Goal: Information Seeking & Learning: Find specific fact

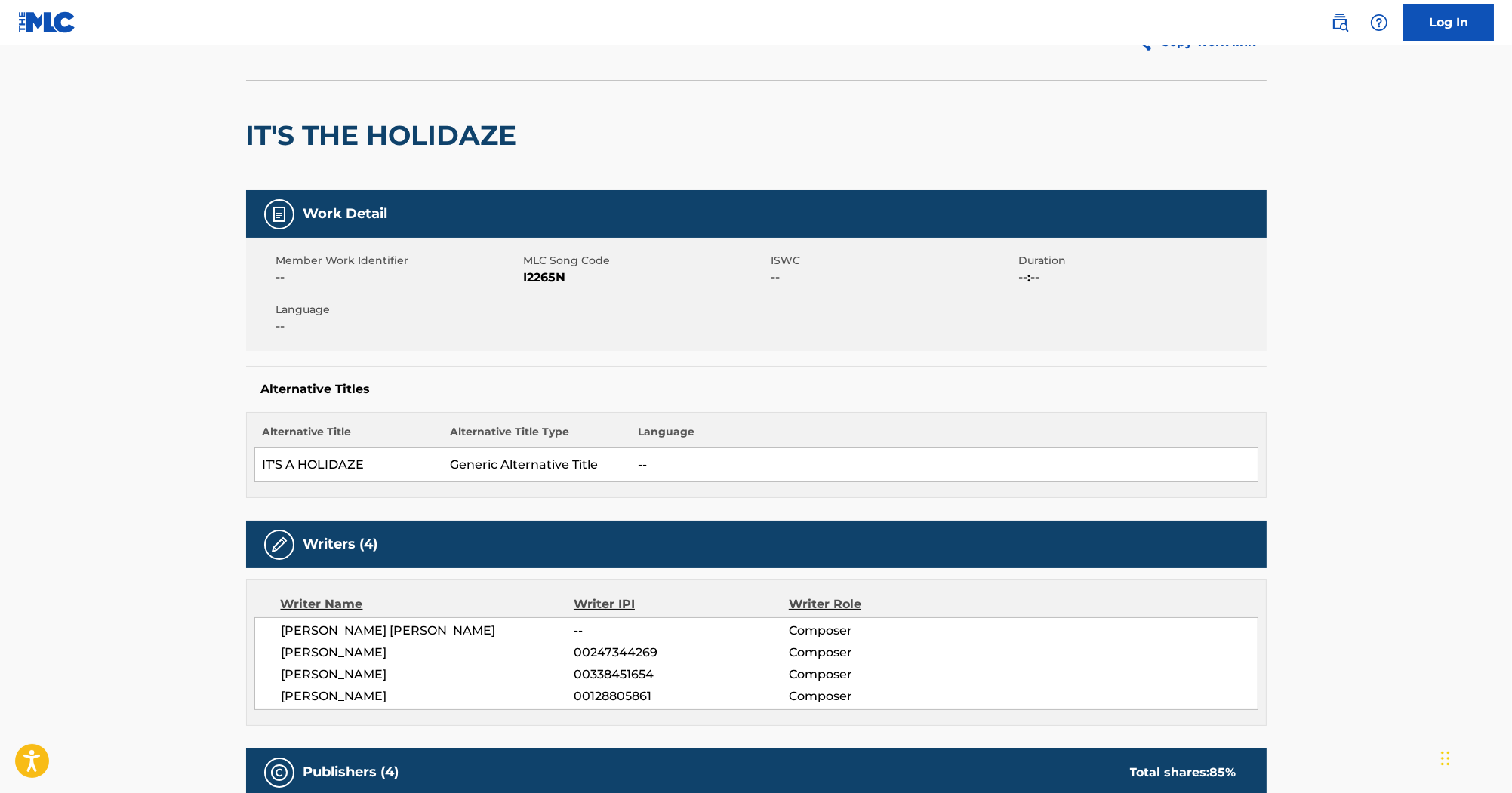
scroll to position [61, 0]
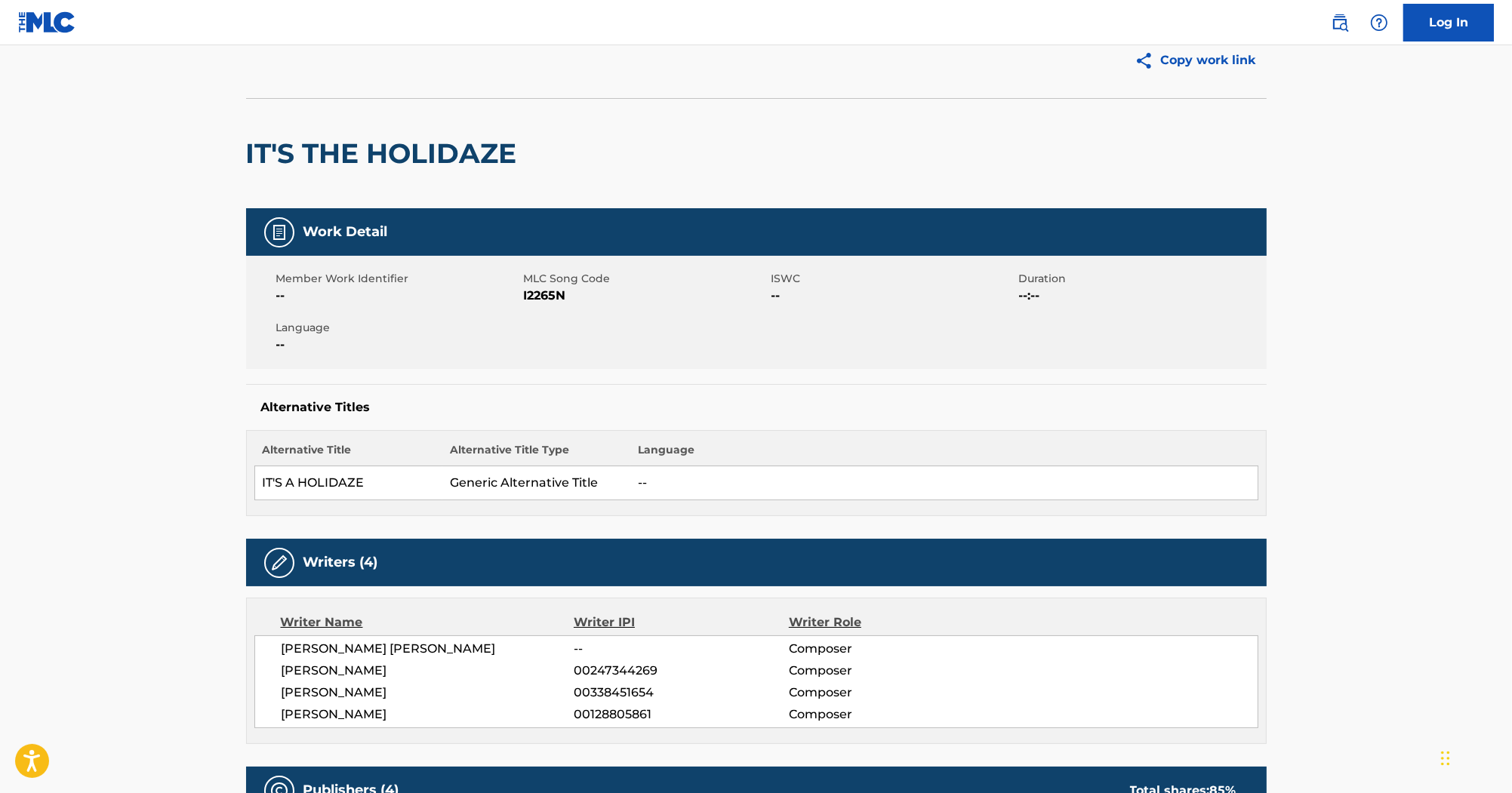
click at [401, 157] on h2 "IT'S THE HOLIDAZE" at bounding box center [385, 153] width 279 height 34
copy div "IT'S THE HOLIDAZE"
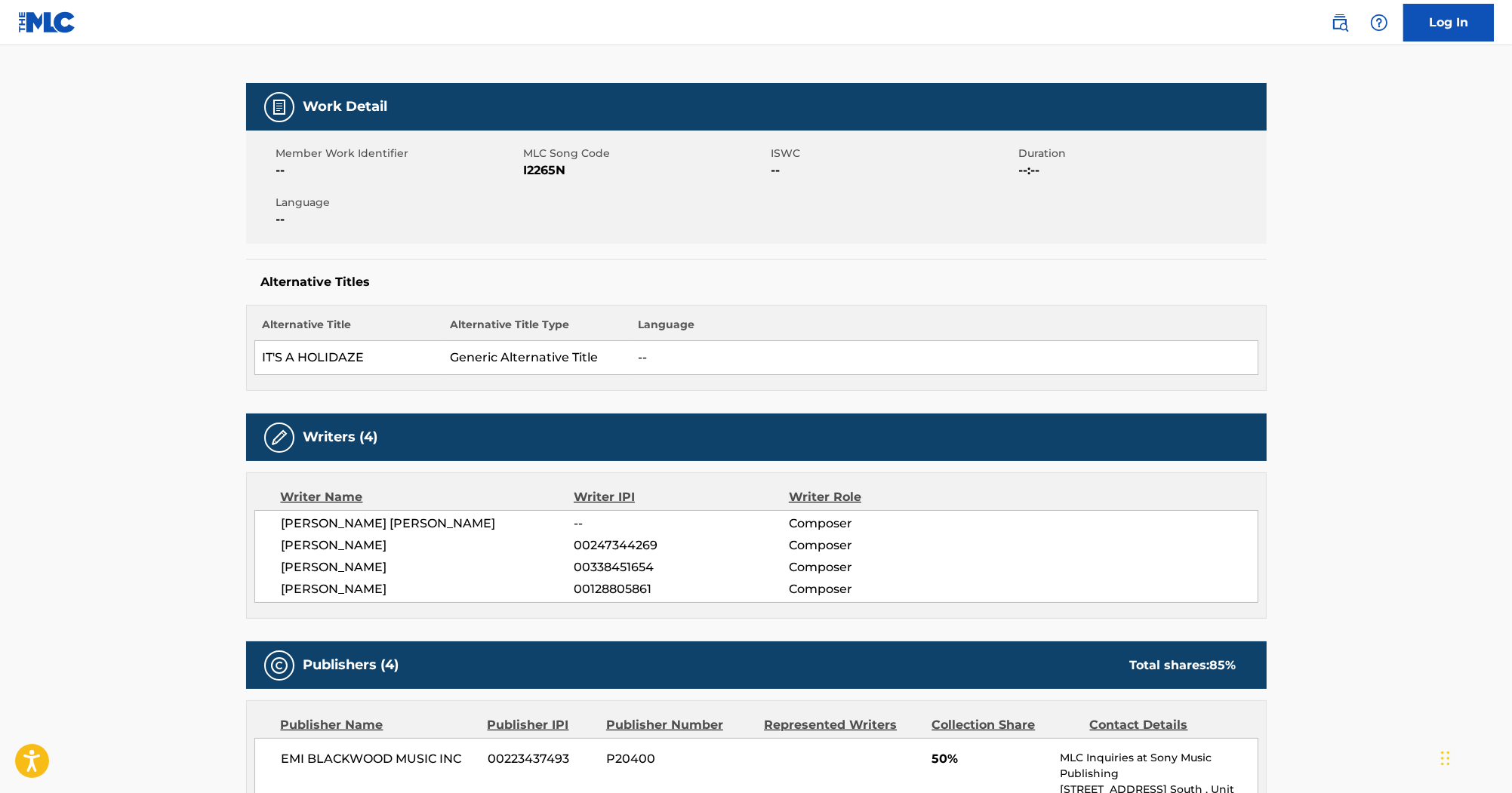
scroll to position [163, 0]
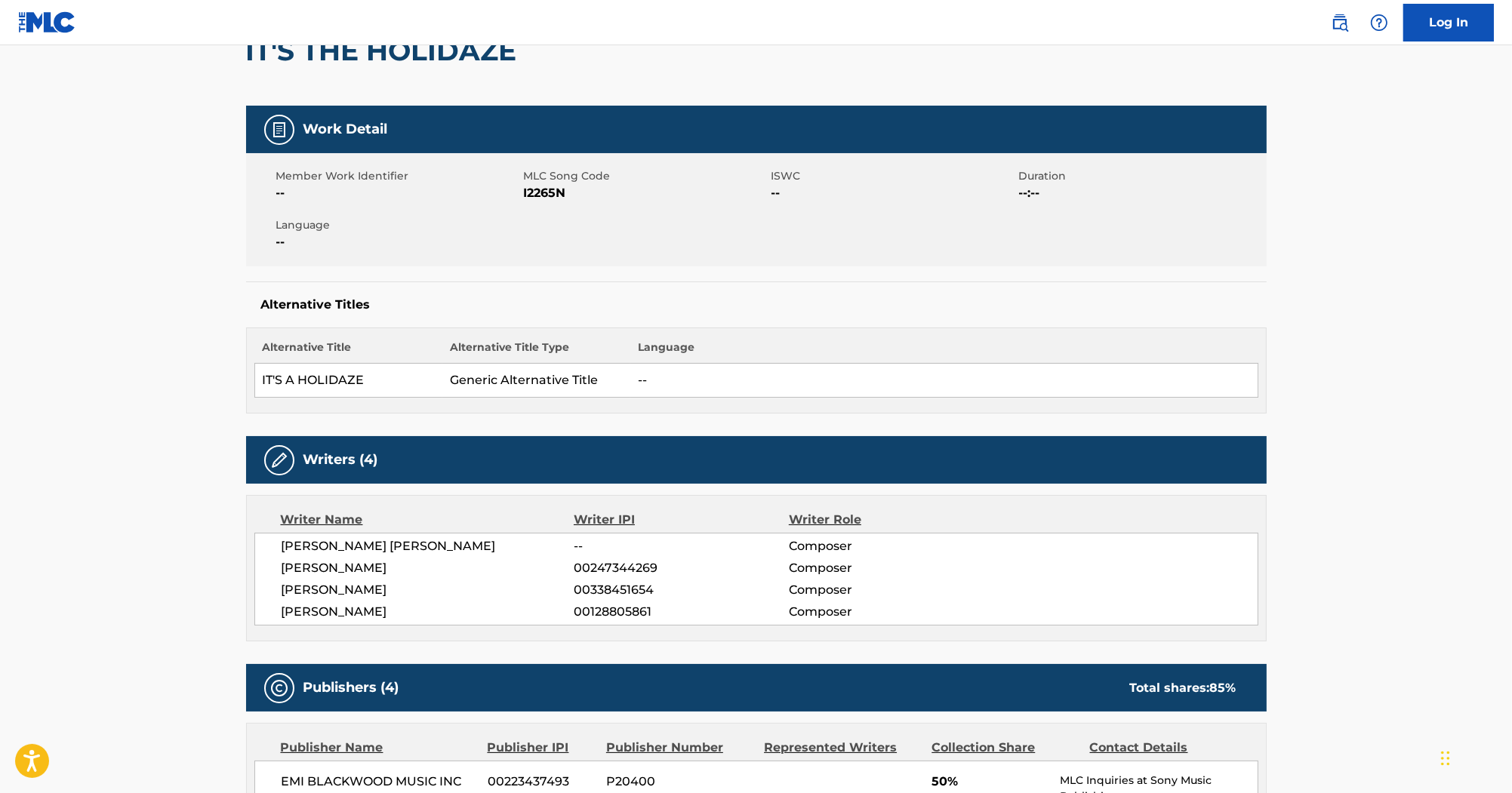
click at [554, 190] on span "I2265N" at bounding box center [645, 193] width 244 height 19
copy span "I2265N"
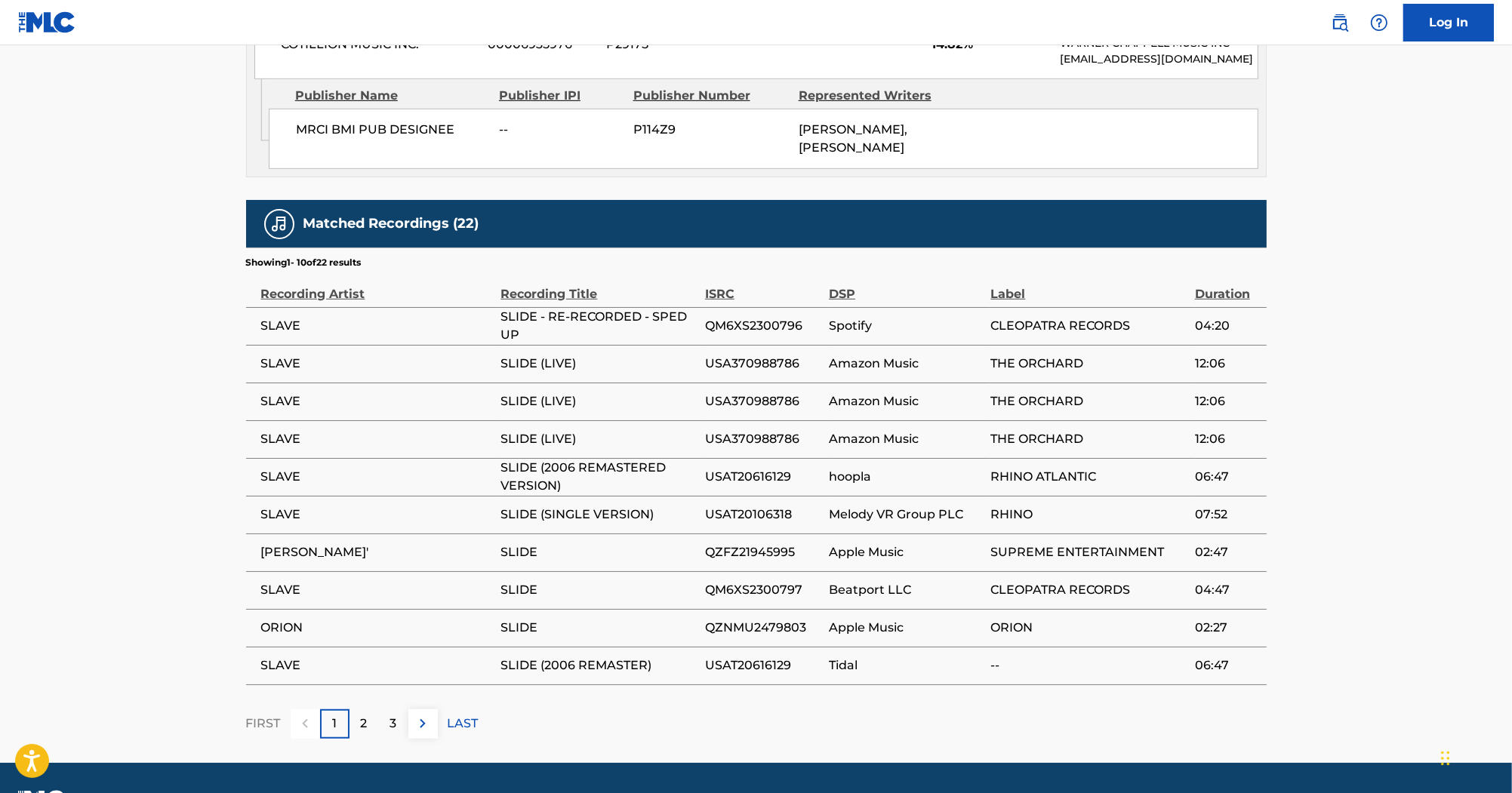
scroll to position [1232, 0]
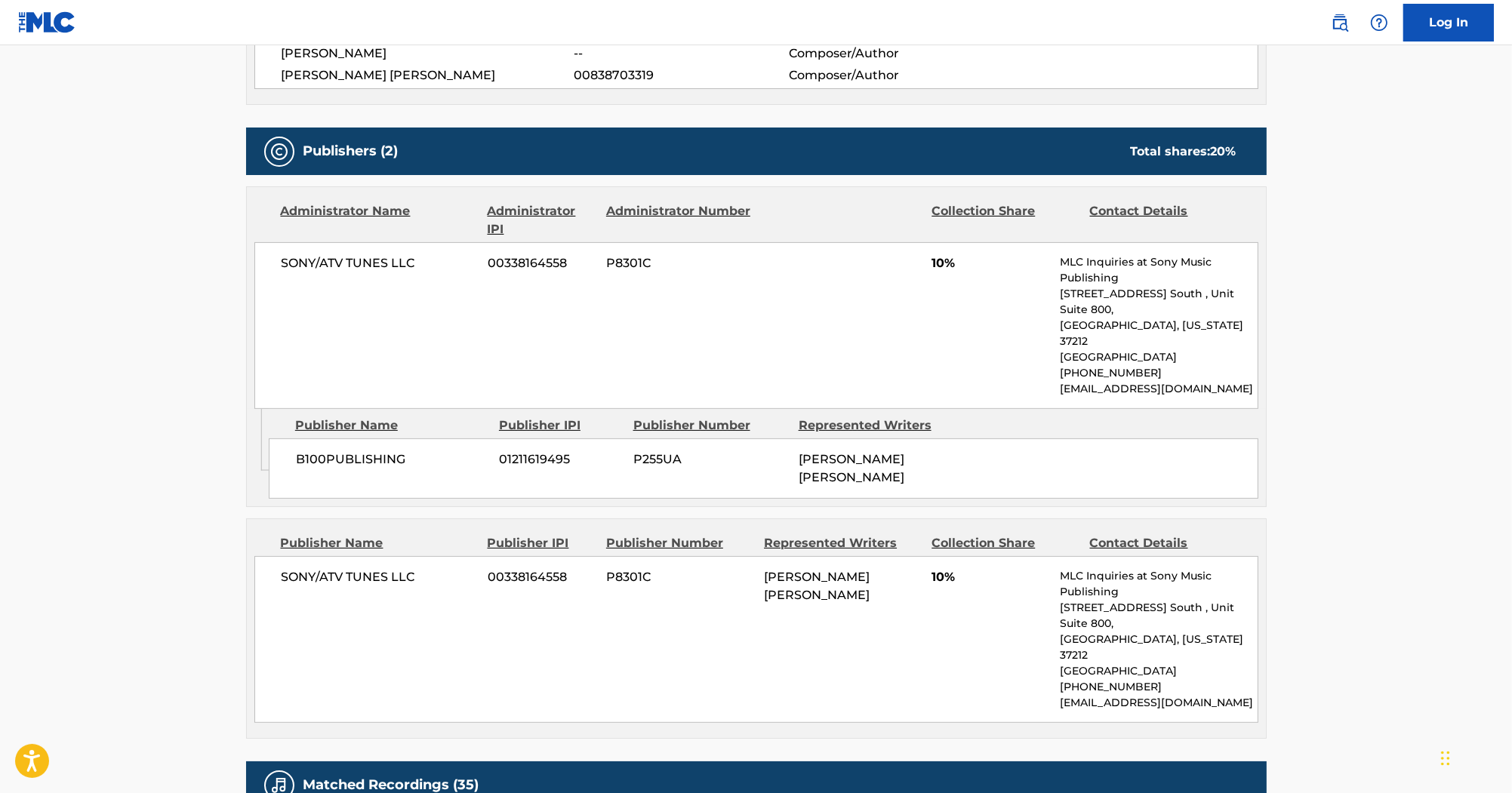
scroll to position [663, 0]
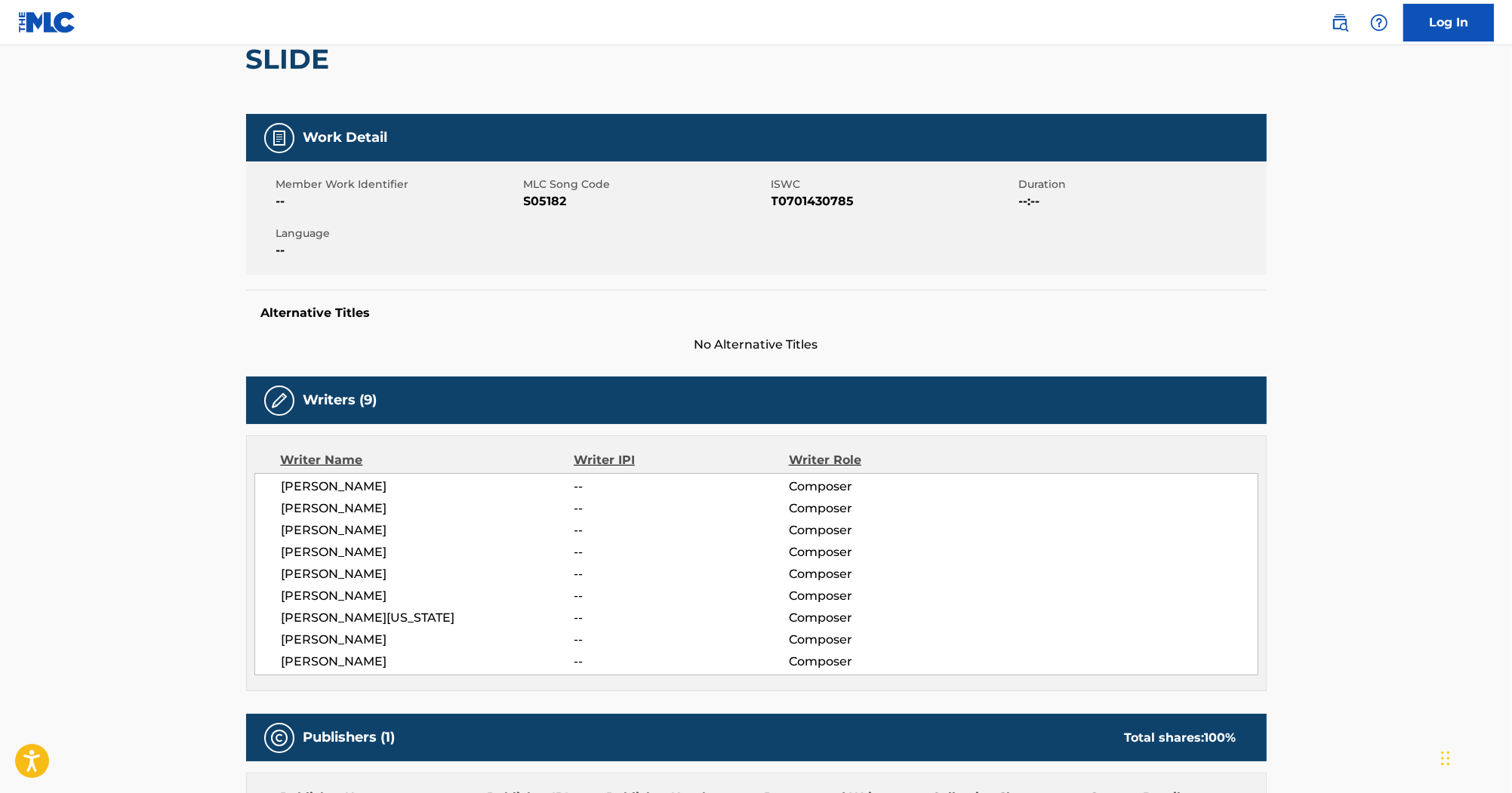
scroll to position [121, 0]
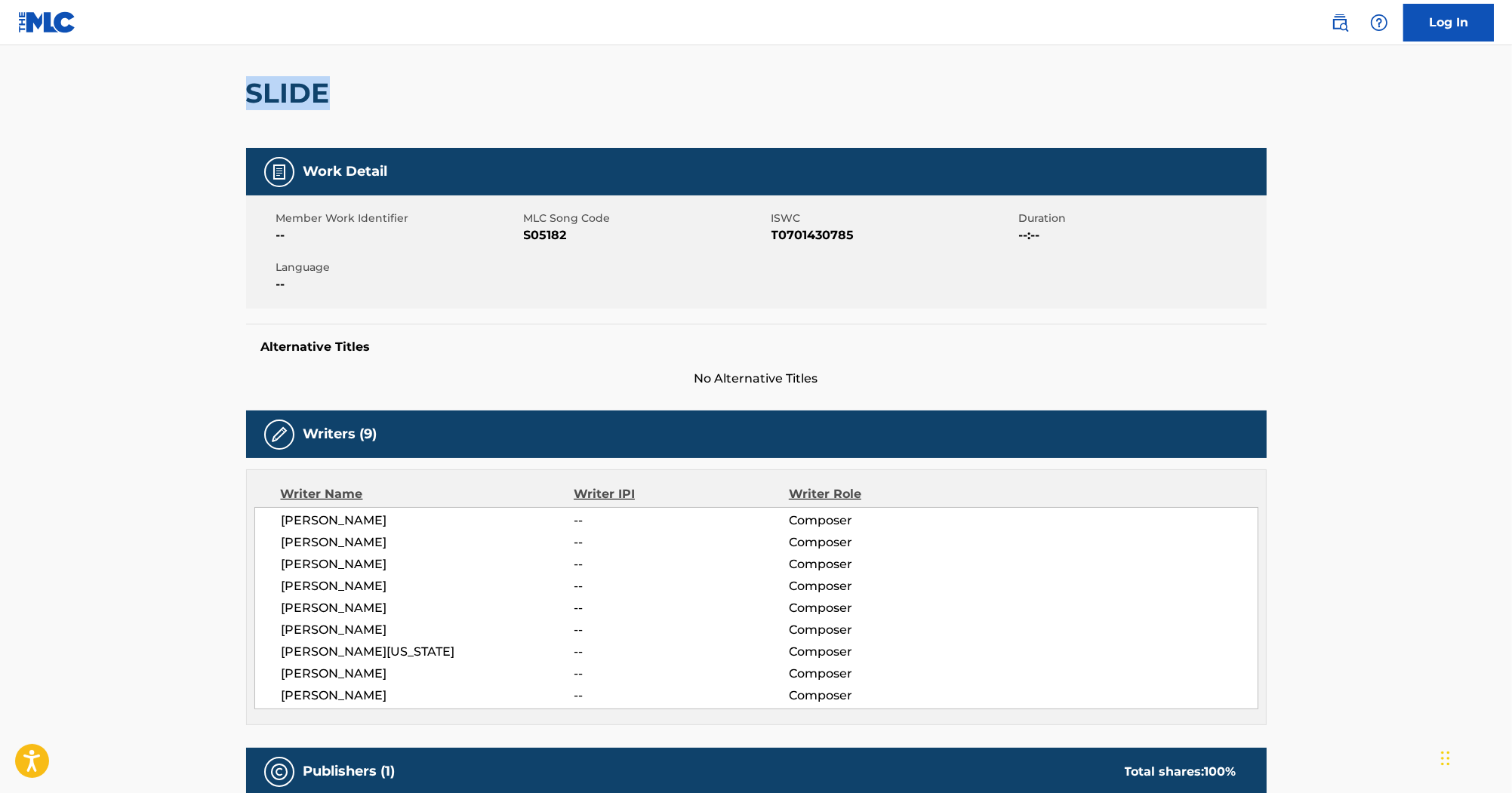
drag, startPoint x: 331, startPoint y: 98, endPoint x: 243, endPoint y: 98, distance: 88.0
click at [243, 98] on div "Copy work link SLIDE Work Detail Member Work Identifier -- MLC Song Code S05182…" at bounding box center [756, 722] width 1057 height 1519
copy h2 "SLIDE"
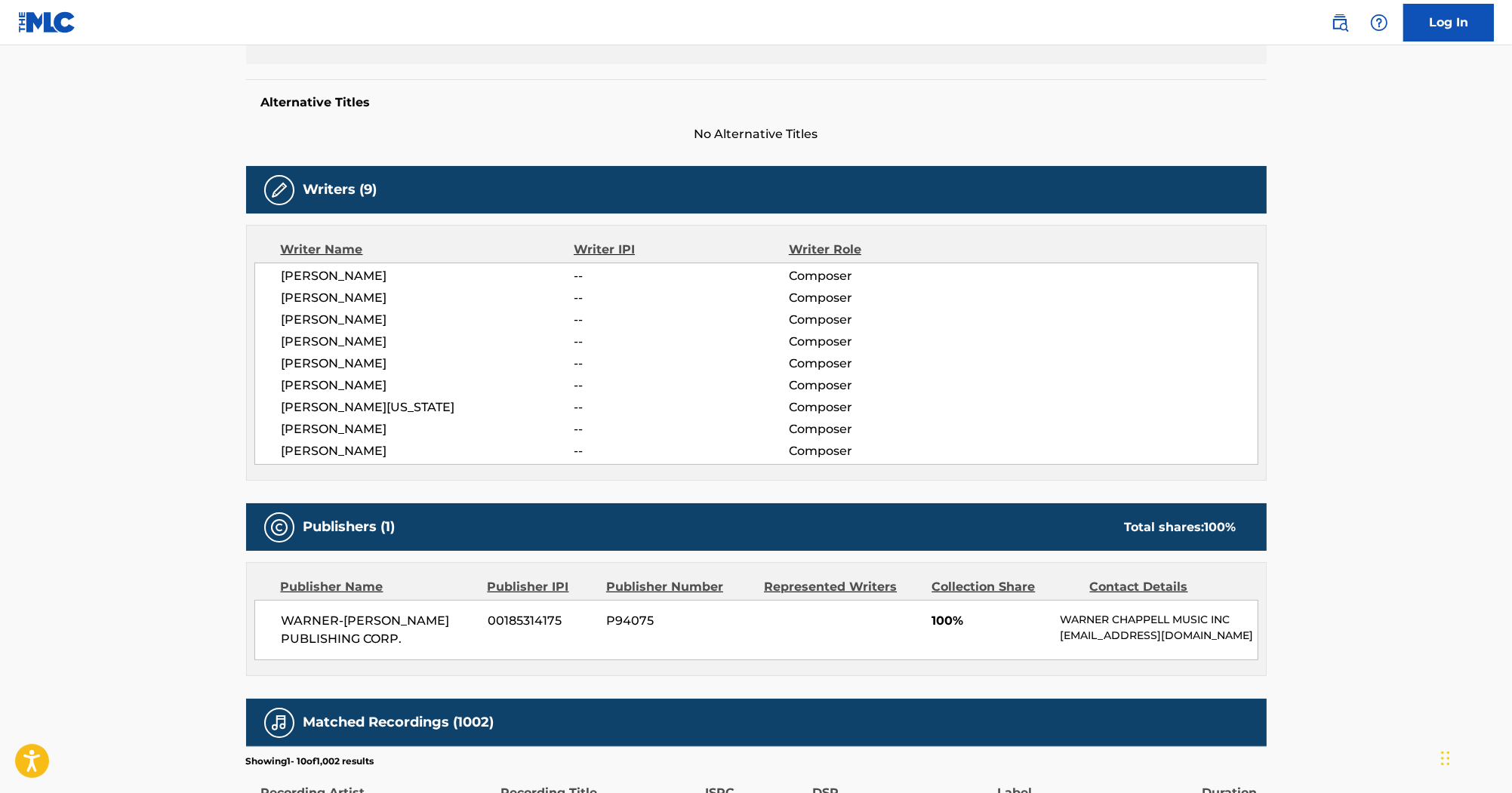
scroll to position [362, 0]
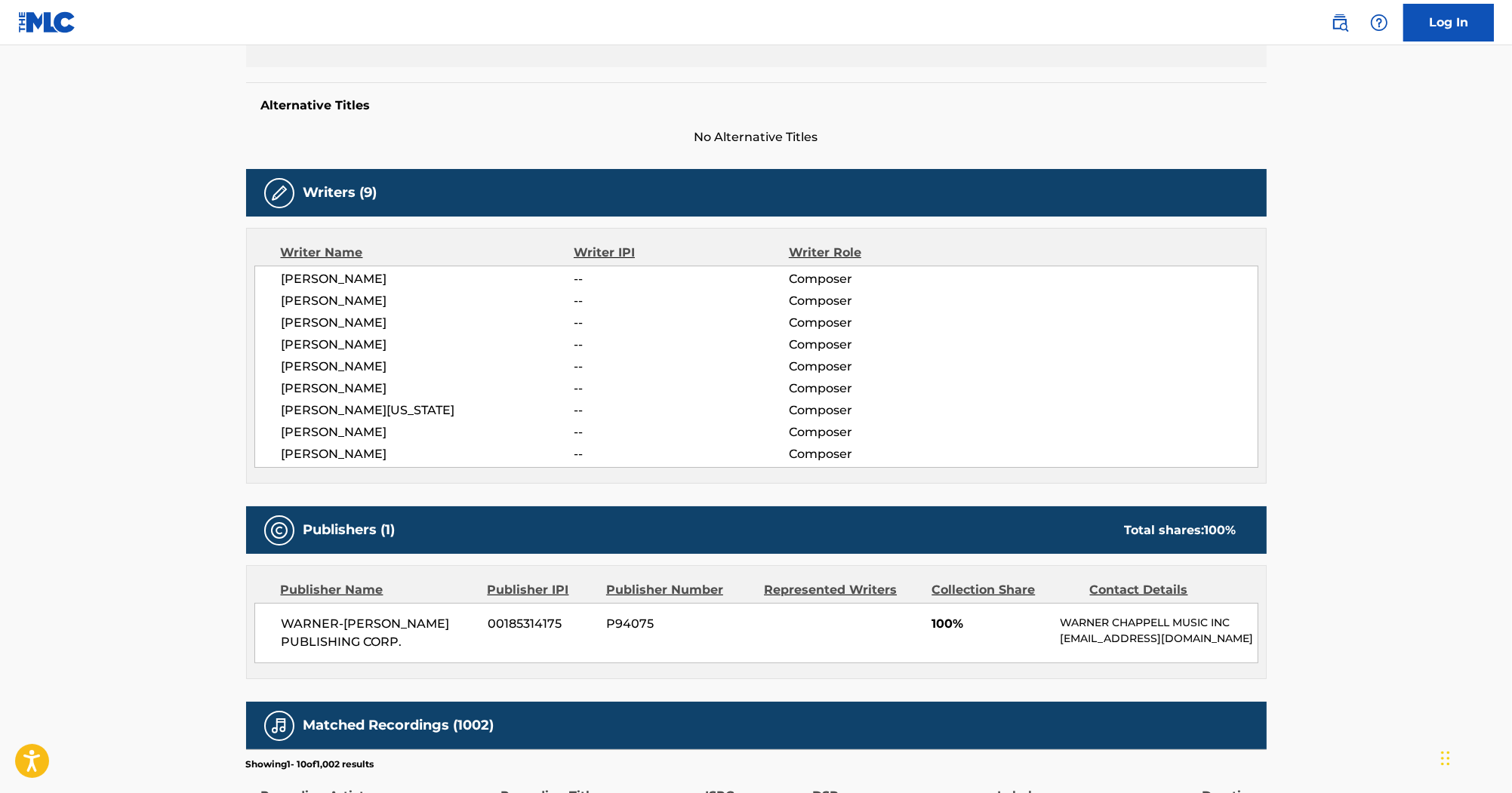
click at [331, 452] on span "[PERSON_NAME]" at bounding box center [428, 454] width 293 height 19
copy span "[PERSON_NAME]"
click at [328, 272] on span "[PERSON_NAME]" at bounding box center [428, 279] width 293 height 19
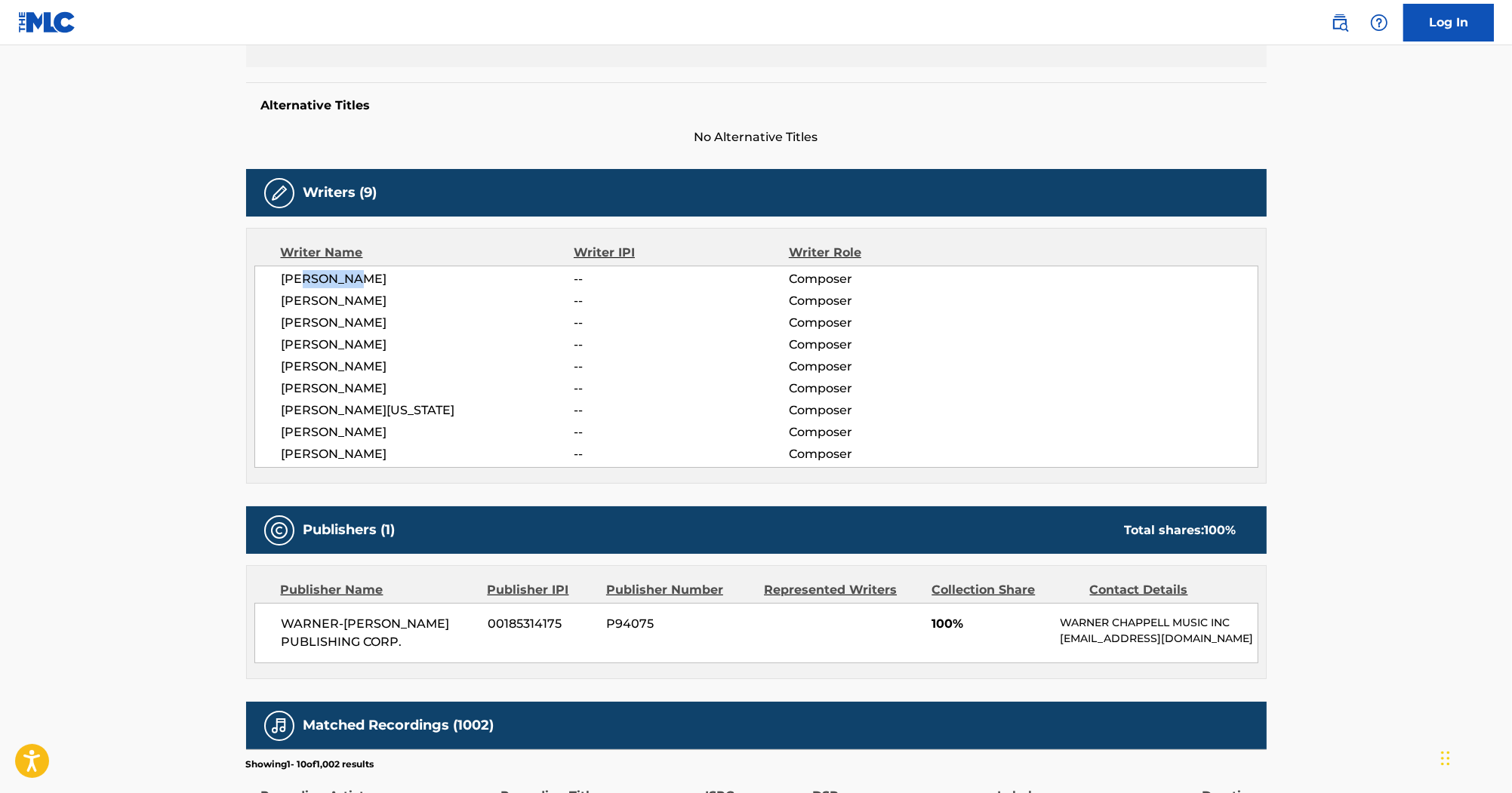
copy span "[PERSON_NAME]"
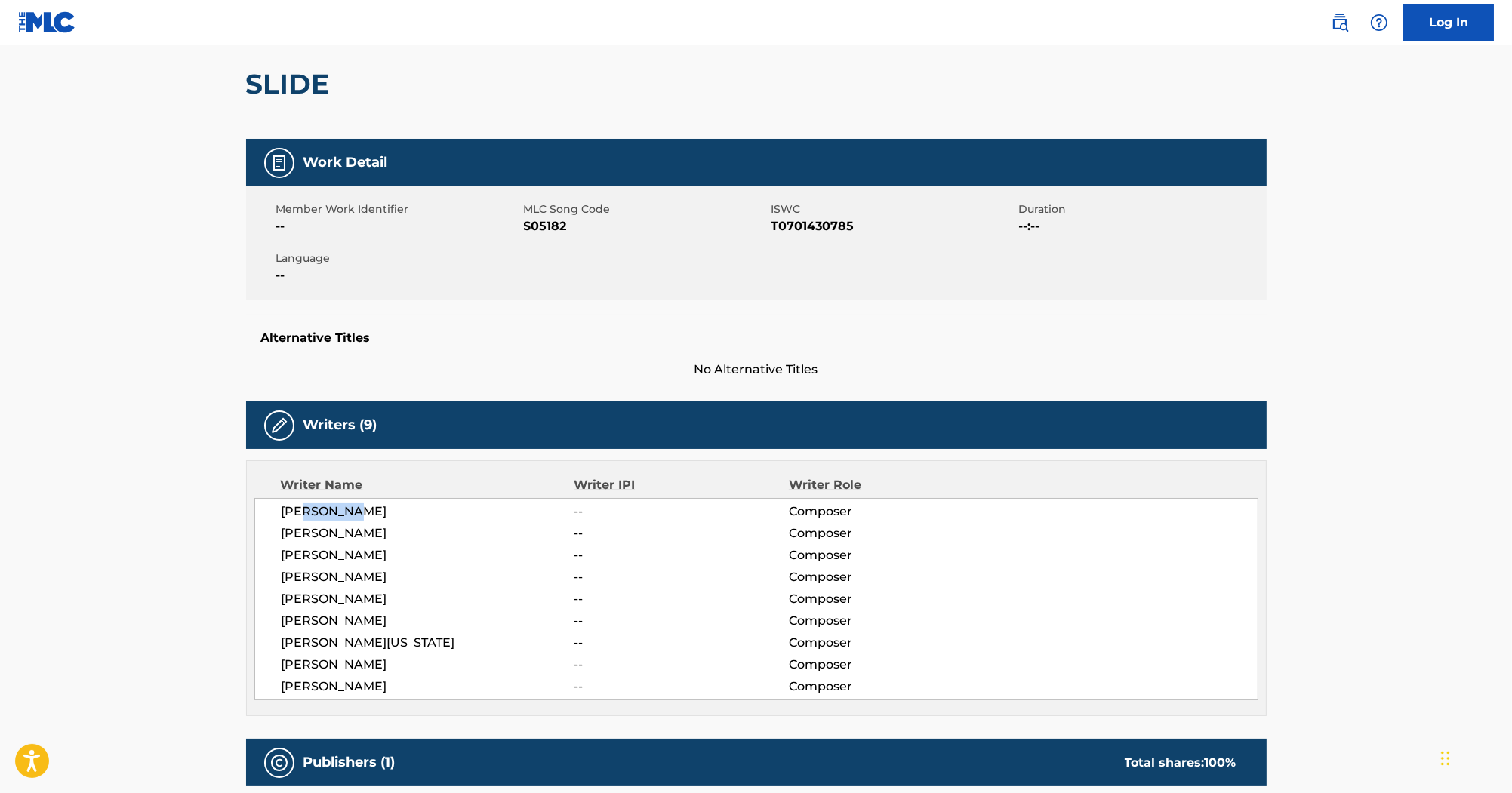
scroll to position [61, 0]
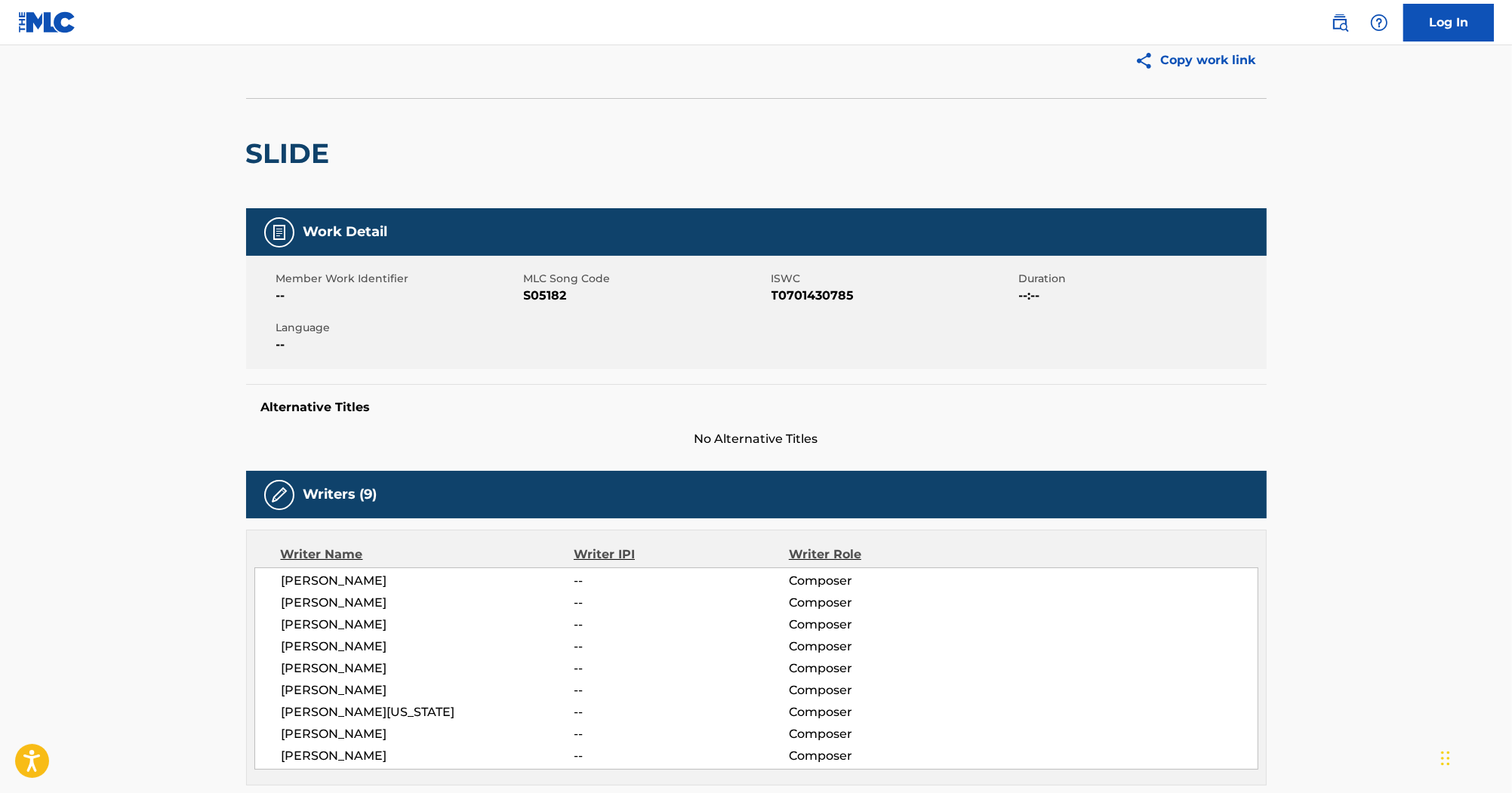
click at [544, 302] on span "S05182" at bounding box center [645, 296] width 244 height 19
copy span "S05182"
click at [813, 293] on span "T0701430785" at bounding box center [894, 296] width 244 height 19
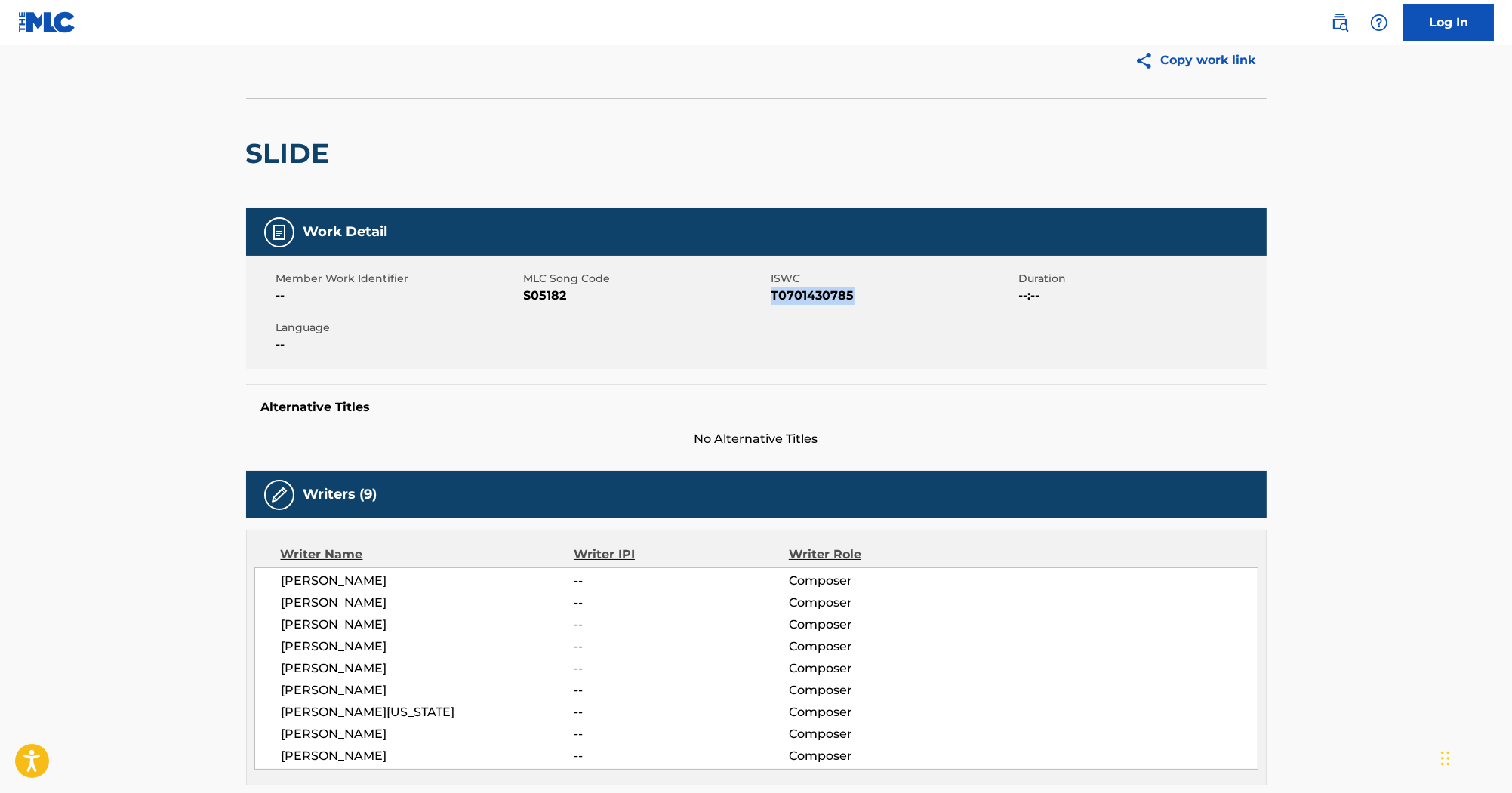
copy span "T0701430785"
